Goal: Navigation & Orientation: Find specific page/section

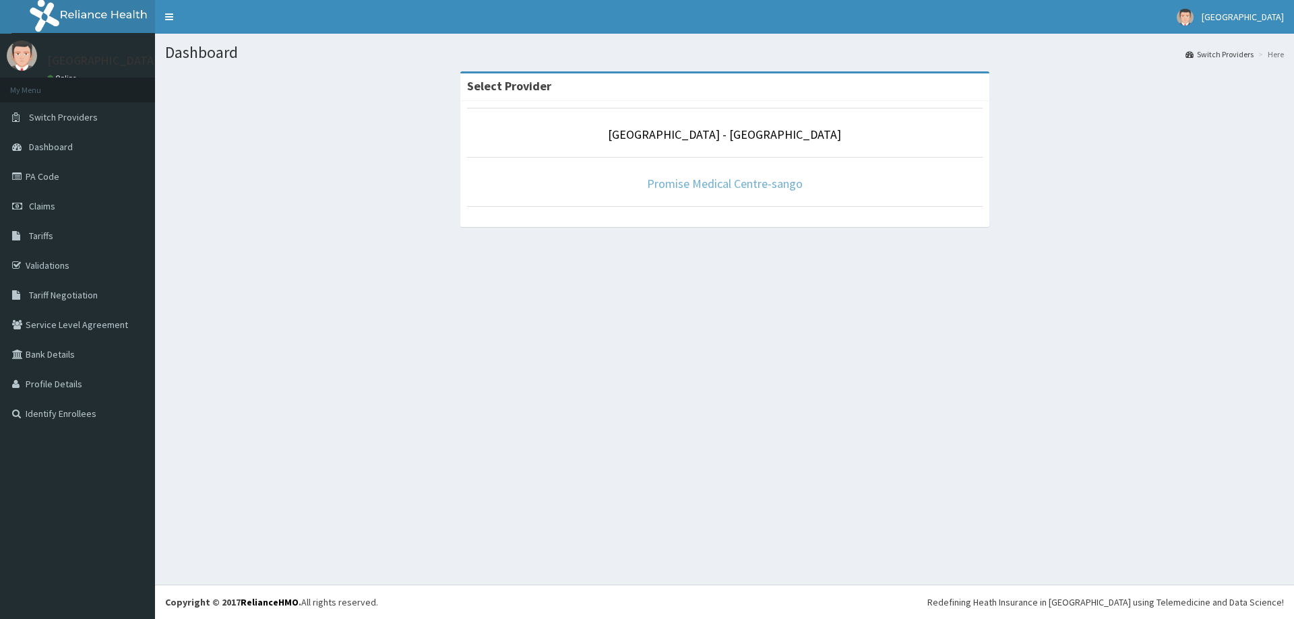
click at [704, 179] on link "Promise Medical Centre-sango" at bounding box center [725, 183] width 156 height 15
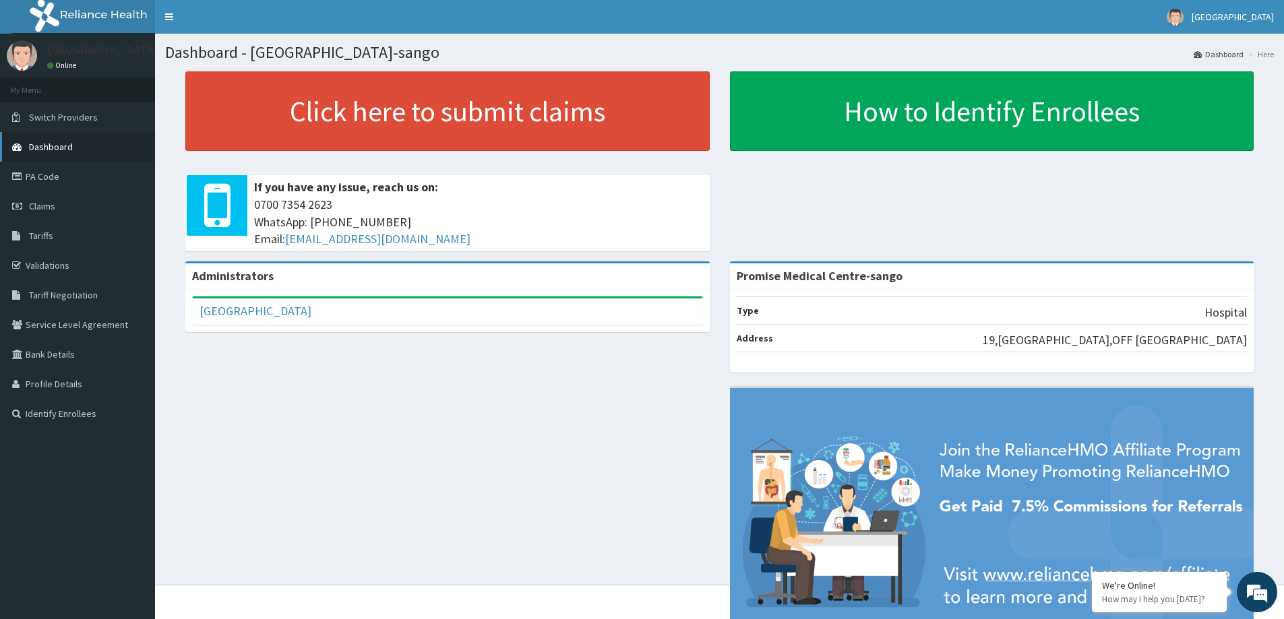
click at [62, 149] on span "Dashboard" at bounding box center [51, 147] width 44 height 12
click at [35, 263] on link "Validations" at bounding box center [77, 266] width 155 height 30
